Goal: Information Seeking & Learning: Understand process/instructions

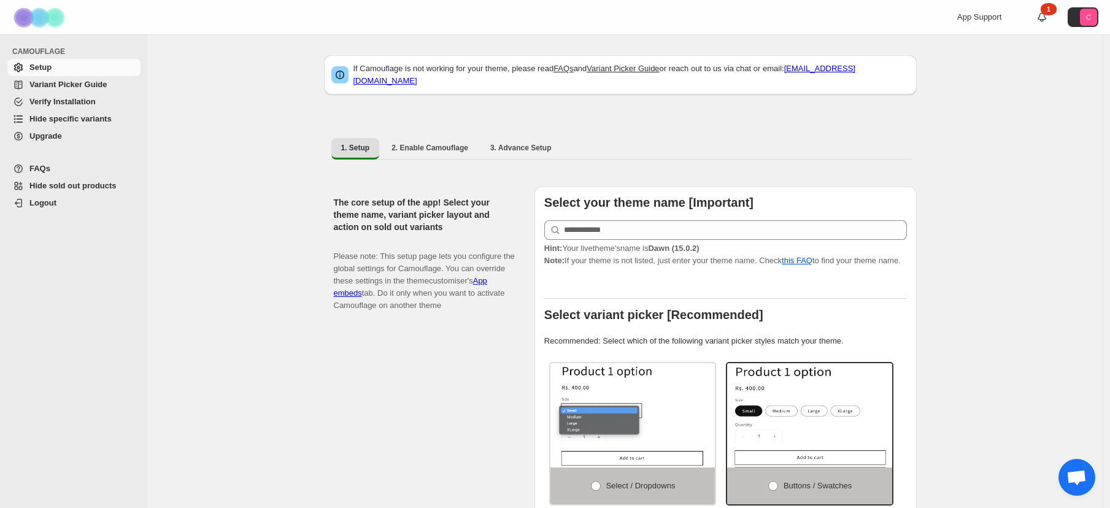
click at [34, 82] on span "Variant Picker Guide" at bounding box center [67, 84] width 77 height 9
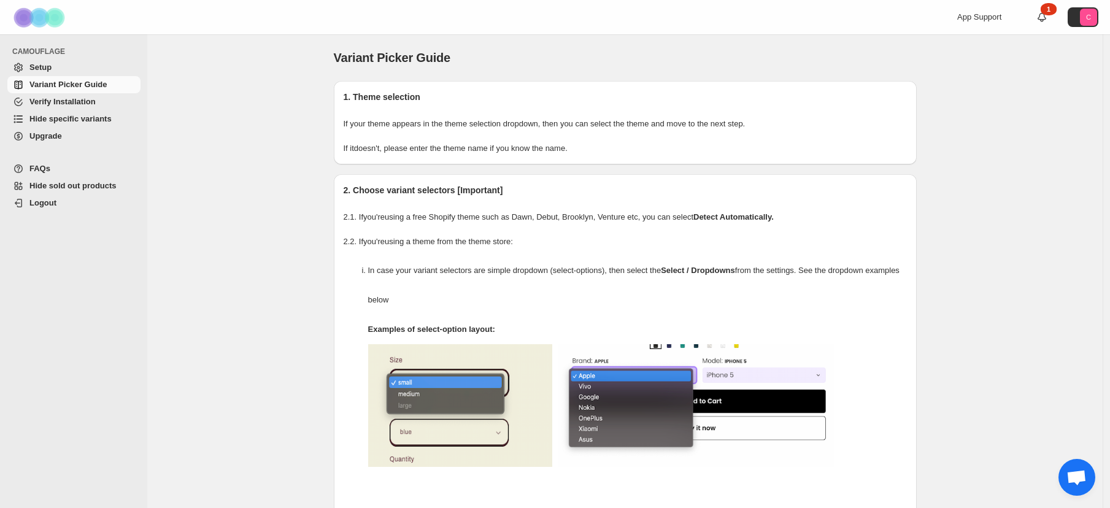
click at [68, 136] on span "Upgrade" at bounding box center [83, 136] width 109 height 12
